Goal: Task Accomplishment & Management: Use online tool/utility

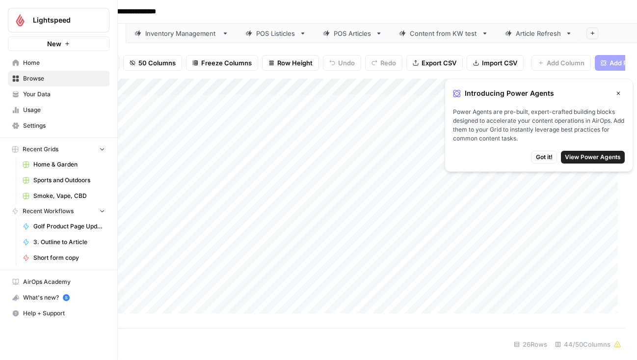
click at [22, 64] on link "Home" at bounding box center [59, 63] width 102 height 16
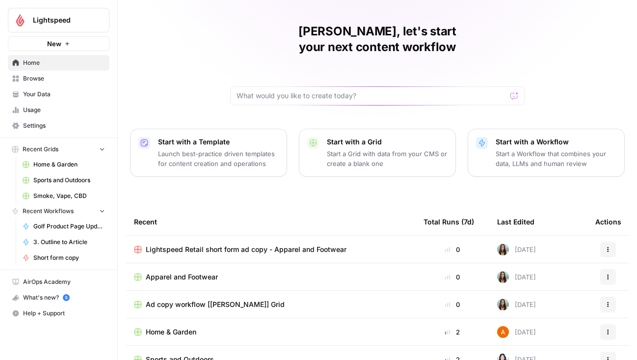
scroll to position [24, 0]
click at [39, 67] on link "Home" at bounding box center [59, 63] width 102 height 16
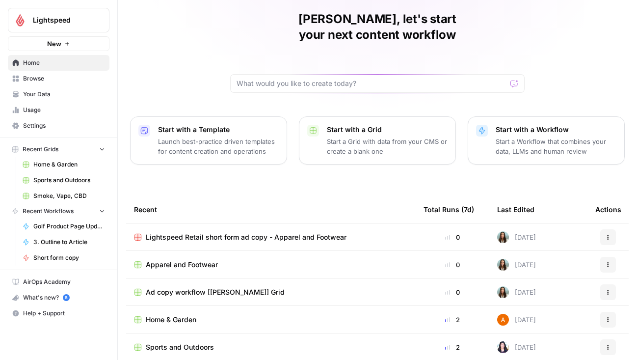
scroll to position [92, 0]
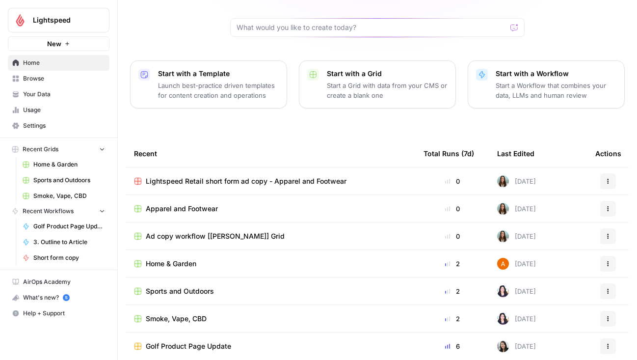
click at [186, 204] on span "Apparel and Footwear" at bounding box center [182, 209] width 72 height 10
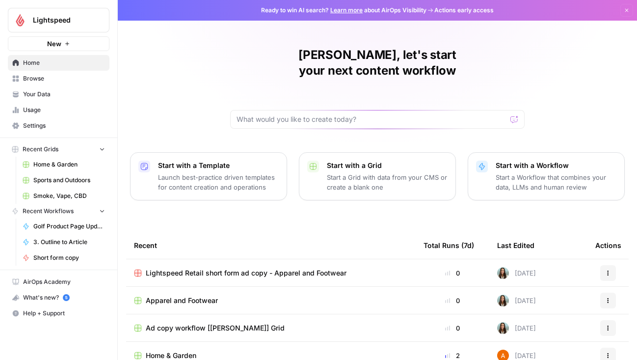
click at [70, 79] on span "Browse" at bounding box center [64, 78] width 82 height 9
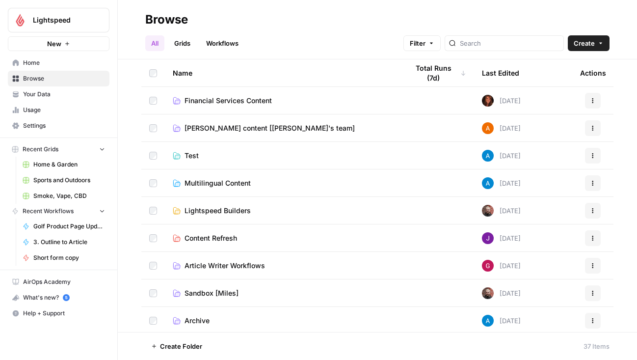
click at [331, 129] on link "[PERSON_NAME] content [[PERSON_NAME]'s team]" at bounding box center [283, 128] width 220 height 10
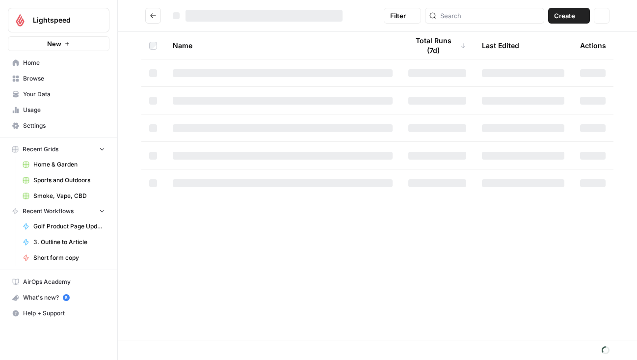
click at [331, 129] on div at bounding box center [283, 128] width 220 height 8
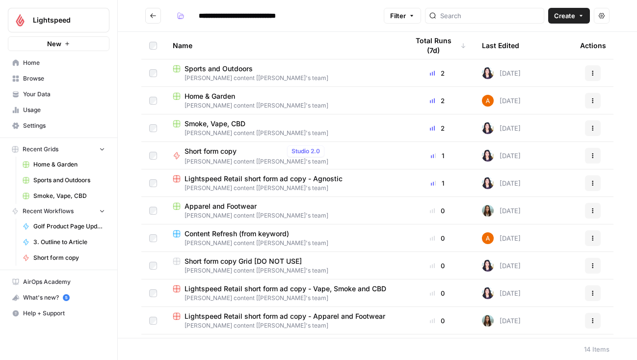
click at [251, 212] on span "[PERSON_NAME] content [[PERSON_NAME]'s team]" at bounding box center [283, 215] width 220 height 9
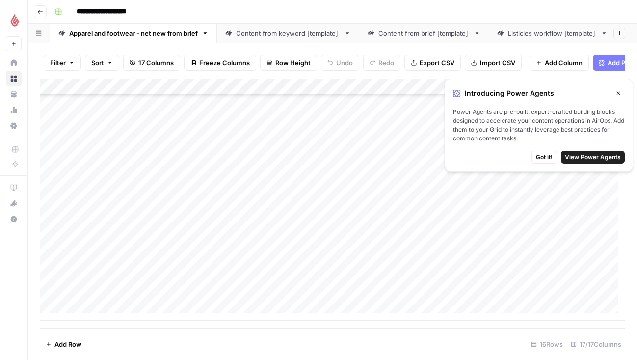
scroll to position [489, 0]
click at [97, 311] on div "Add Column" at bounding box center [333, 200] width 586 height 242
click at [94, 267] on div "Add Column" at bounding box center [333, 200] width 586 height 242
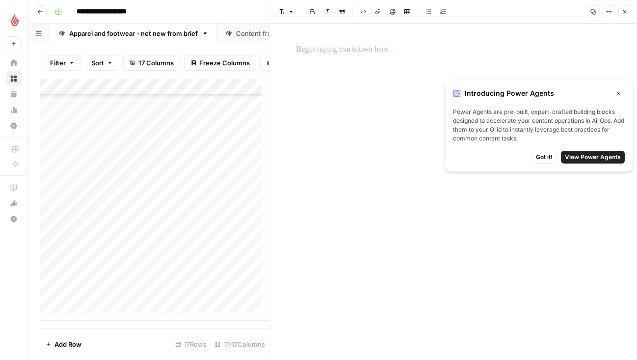
click at [337, 47] on p at bounding box center [453, 49] width 314 height 13
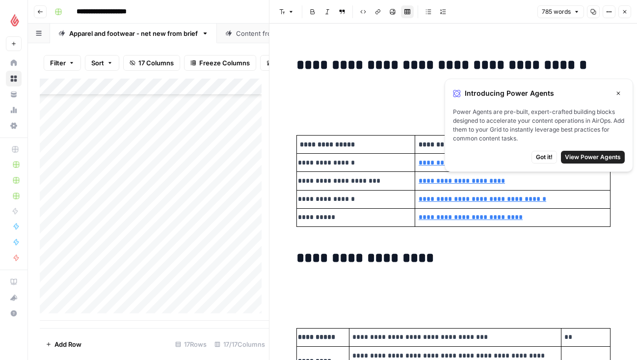
click at [179, 266] on div "Add Column" at bounding box center [154, 200] width 229 height 242
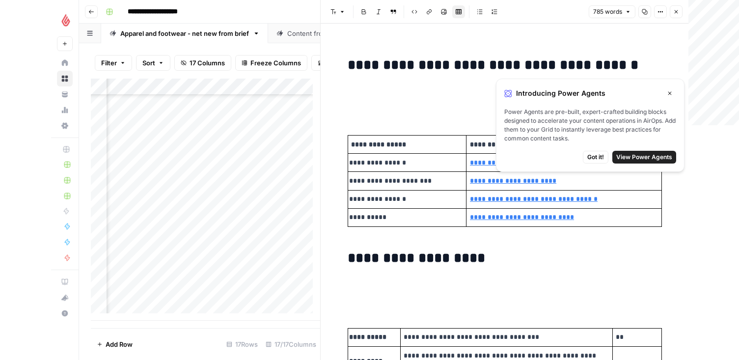
scroll to position [532, 167]
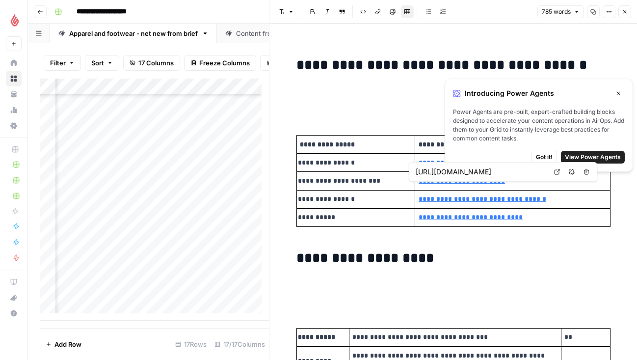
click at [620, 93] on icon "button" at bounding box center [618, 93] width 6 height 6
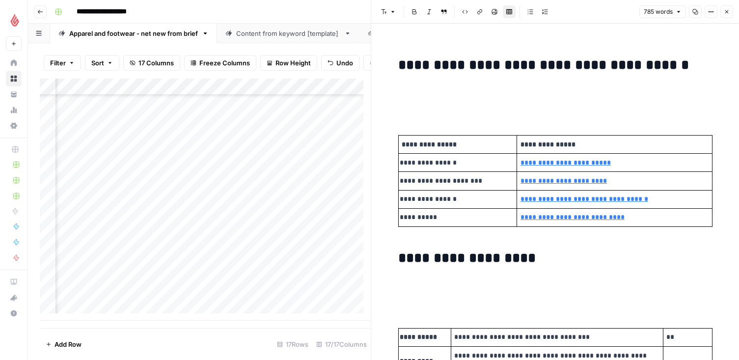
scroll to position [532, 776]
click at [228, 285] on div "Add Column" at bounding box center [205, 200] width 331 height 242
click at [288, 272] on div "Add Column" at bounding box center [205, 200] width 331 height 242
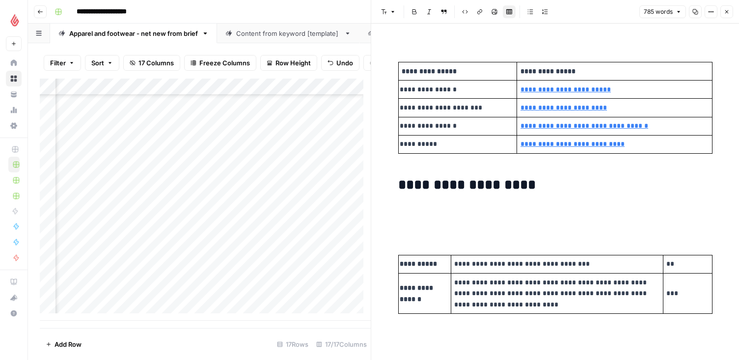
scroll to position [532, 861]
click at [257, 270] on div "Add Column" at bounding box center [205, 200] width 331 height 242
